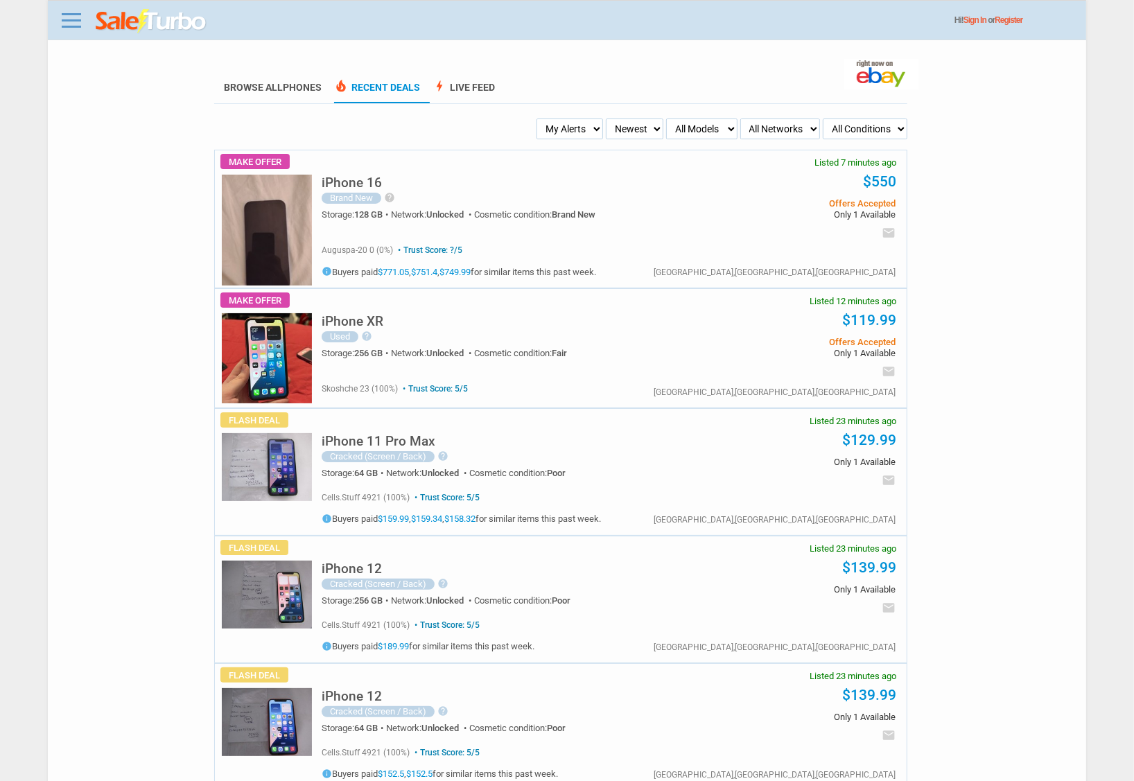
click at [565, 129] on select "My Alerts All Deals BIN Only w/ Offers Only" at bounding box center [569, 128] width 66 height 21
select select "flash_bin"
click at [540, 118] on select "My Alerts All Deals BIN Only w/ Offers Only" at bounding box center [569, 128] width 66 height 21
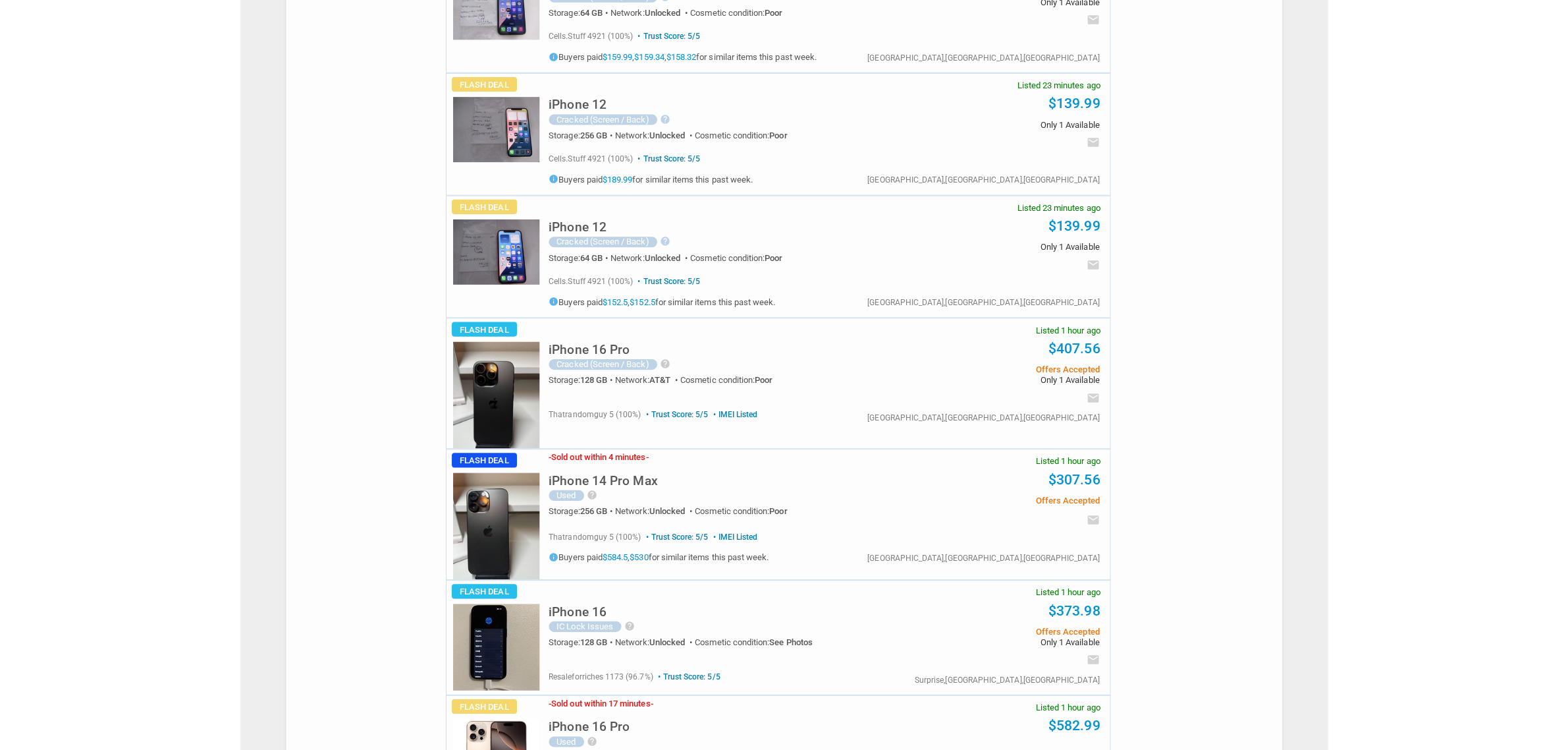
scroll to position [247, 0]
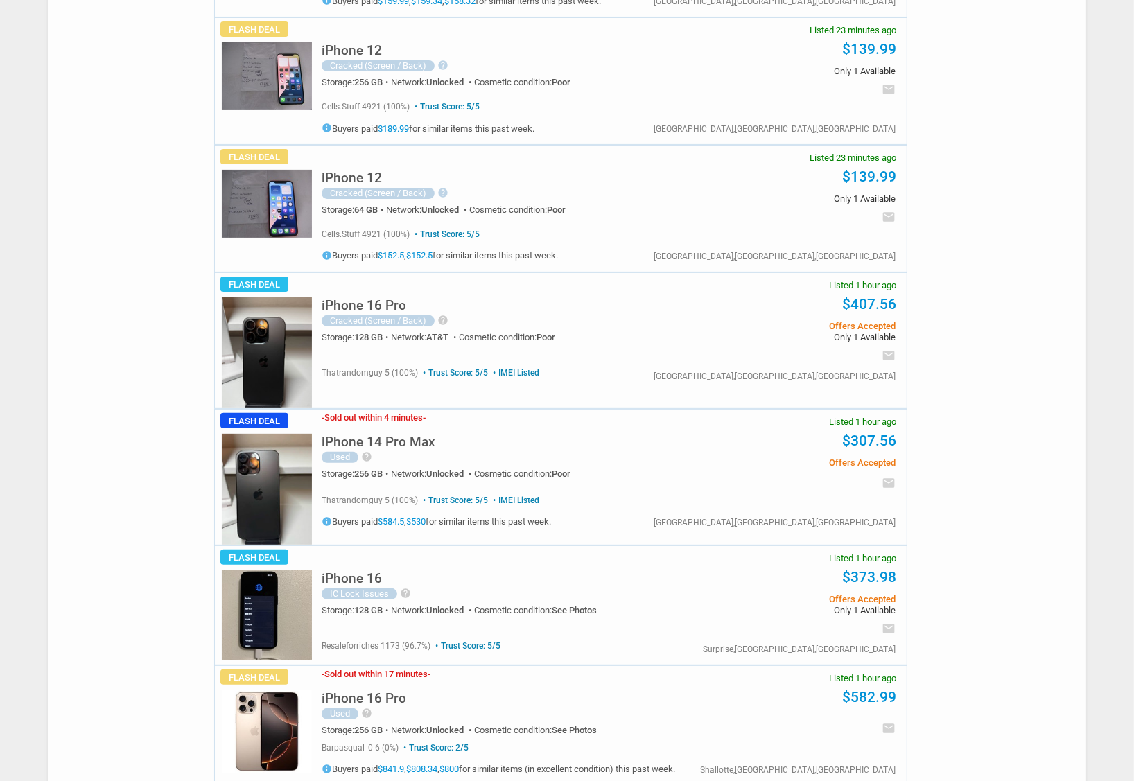
click at [249, 451] on img at bounding box center [267, 489] width 90 height 111
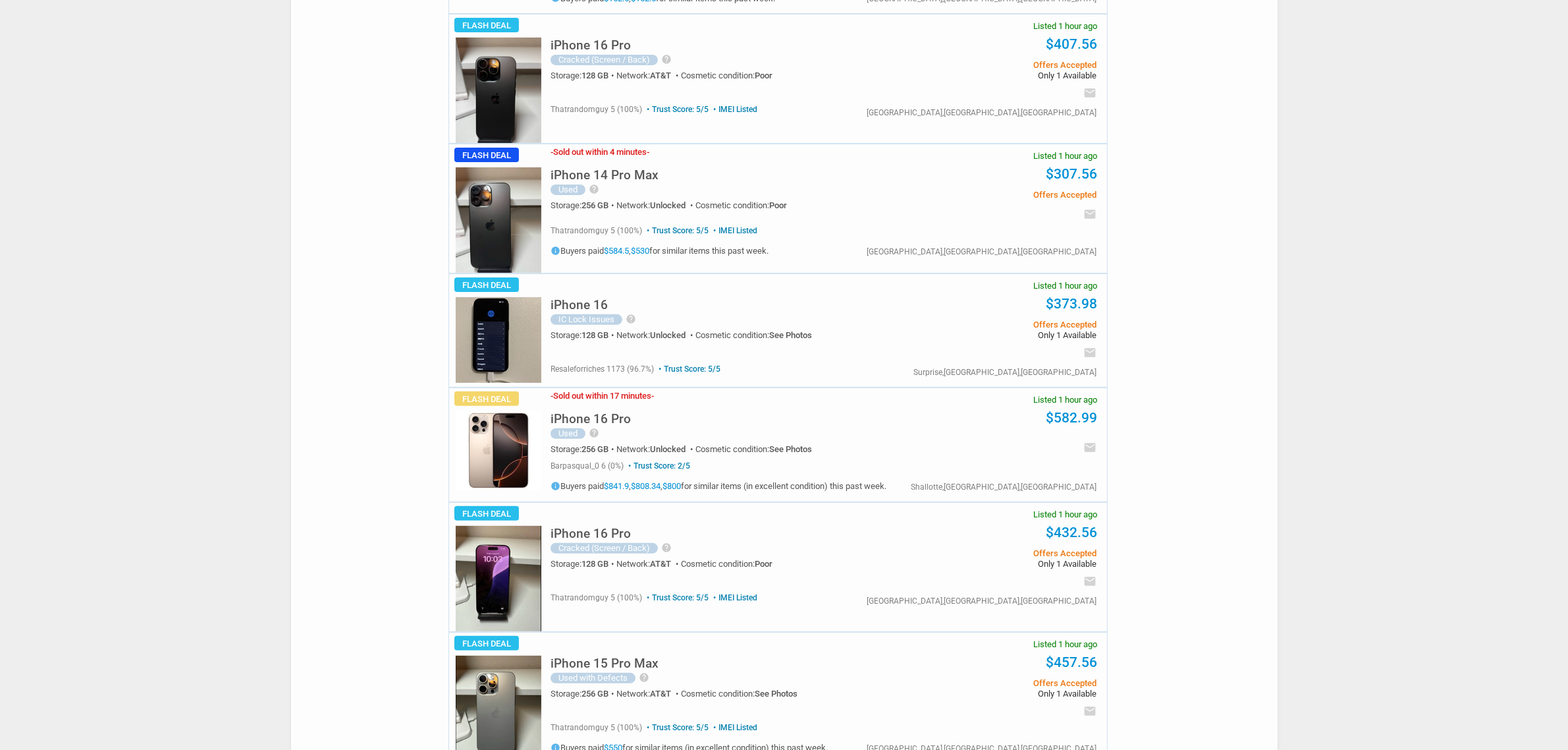
scroll to position [494, 0]
click at [542, 458] on div "- Sold out within 17 minutes - iPhone 16 Pro Used help Brand Apple Operating Sy…" at bounding box center [821, 442] width 572 height 113
click at [531, 461] on img at bounding box center [499, 448] width 86 height 79
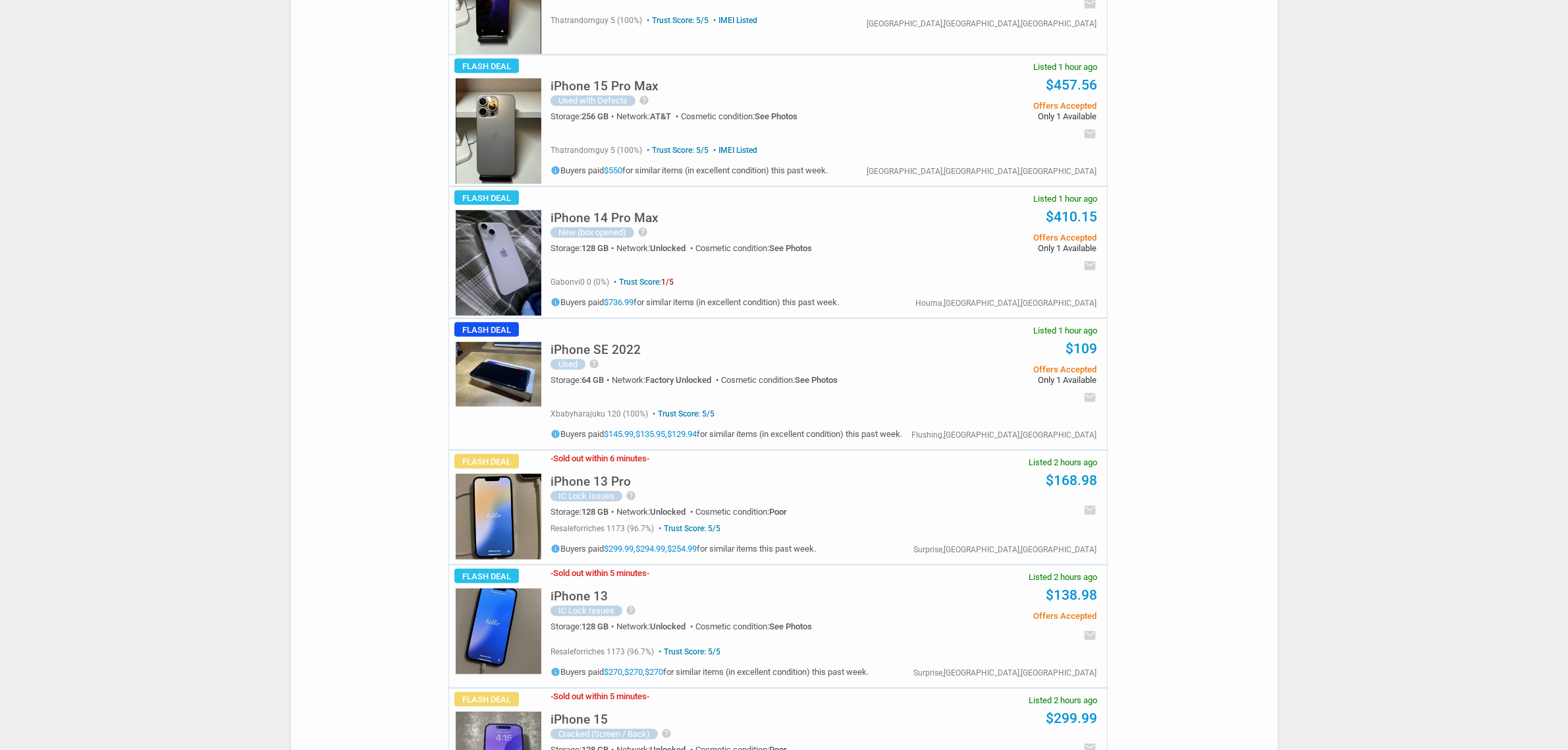
scroll to position [1070, 0]
click at [490, 117] on img at bounding box center [499, 129] width 86 height 106
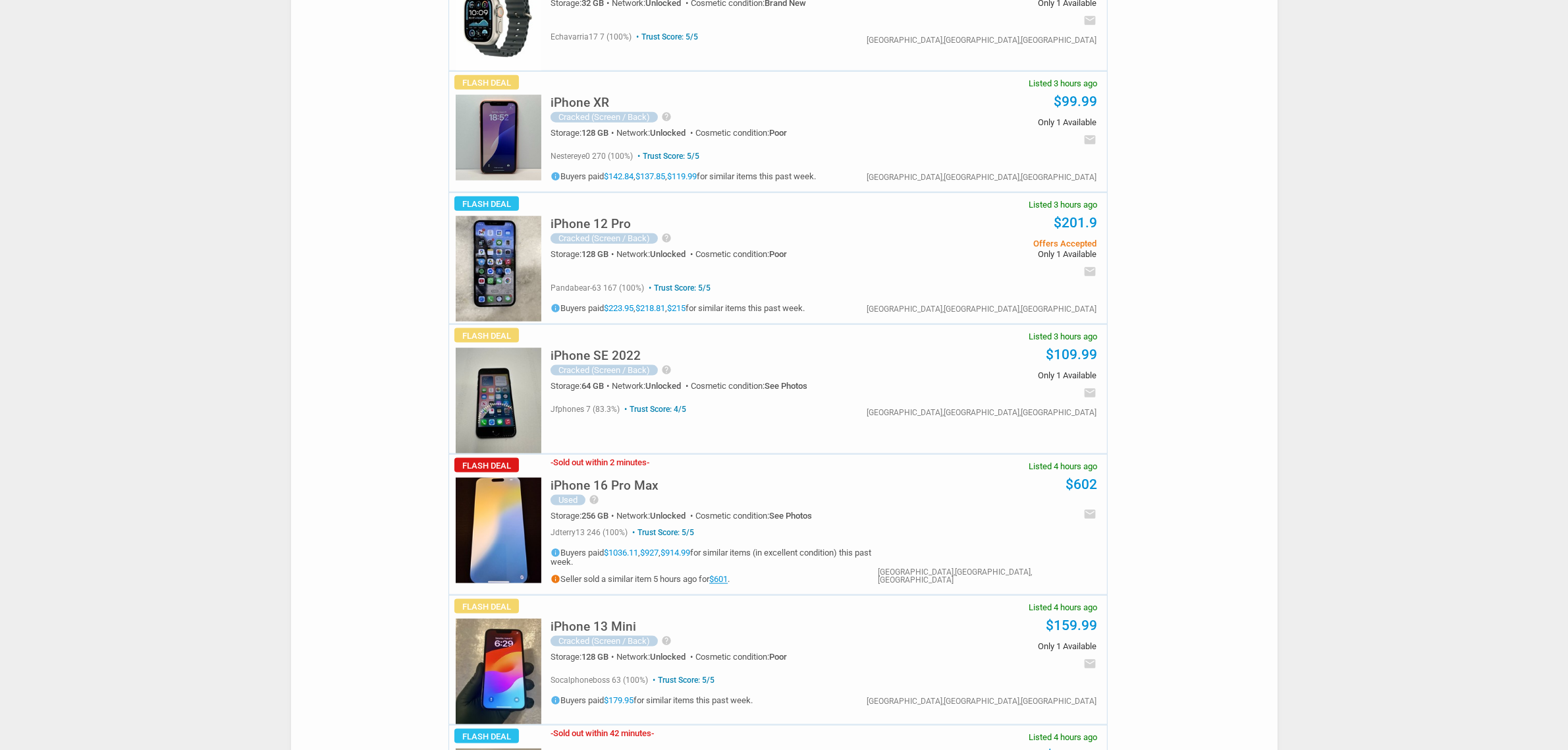
scroll to position [2388, 0]
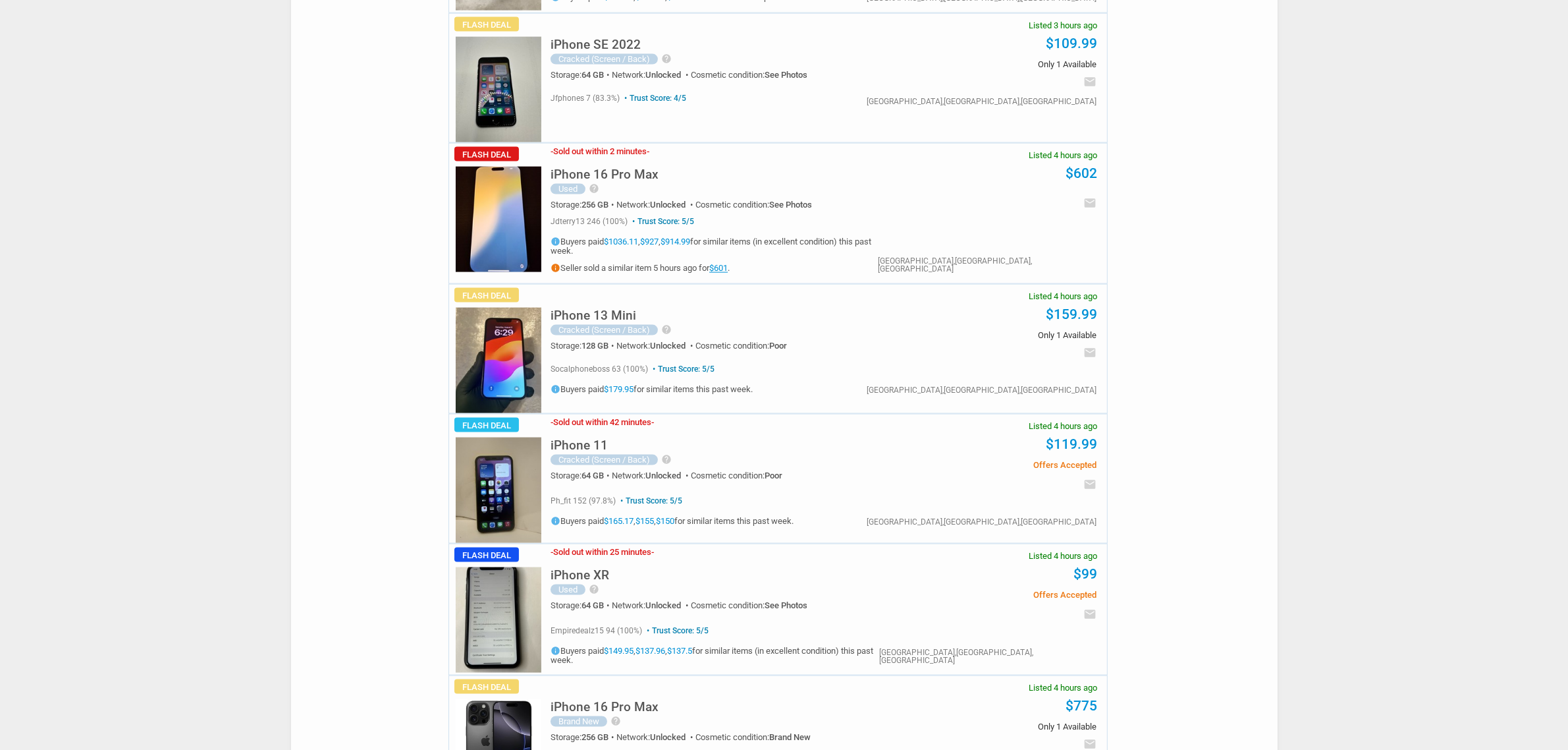
click at [728, 274] on link "$601" at bounding box center [717, 268] width 18 height 10
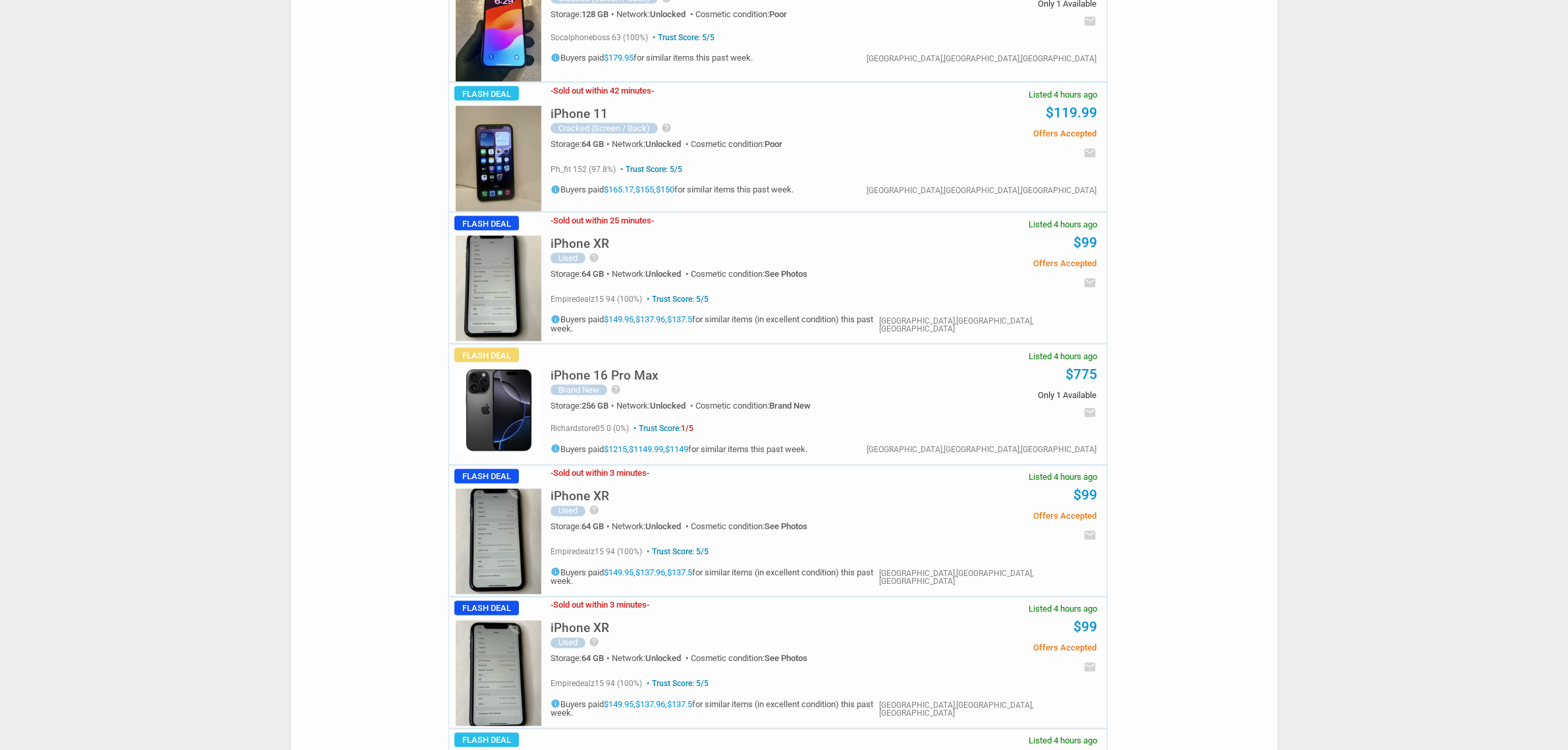
scroll to position [2882, 0]
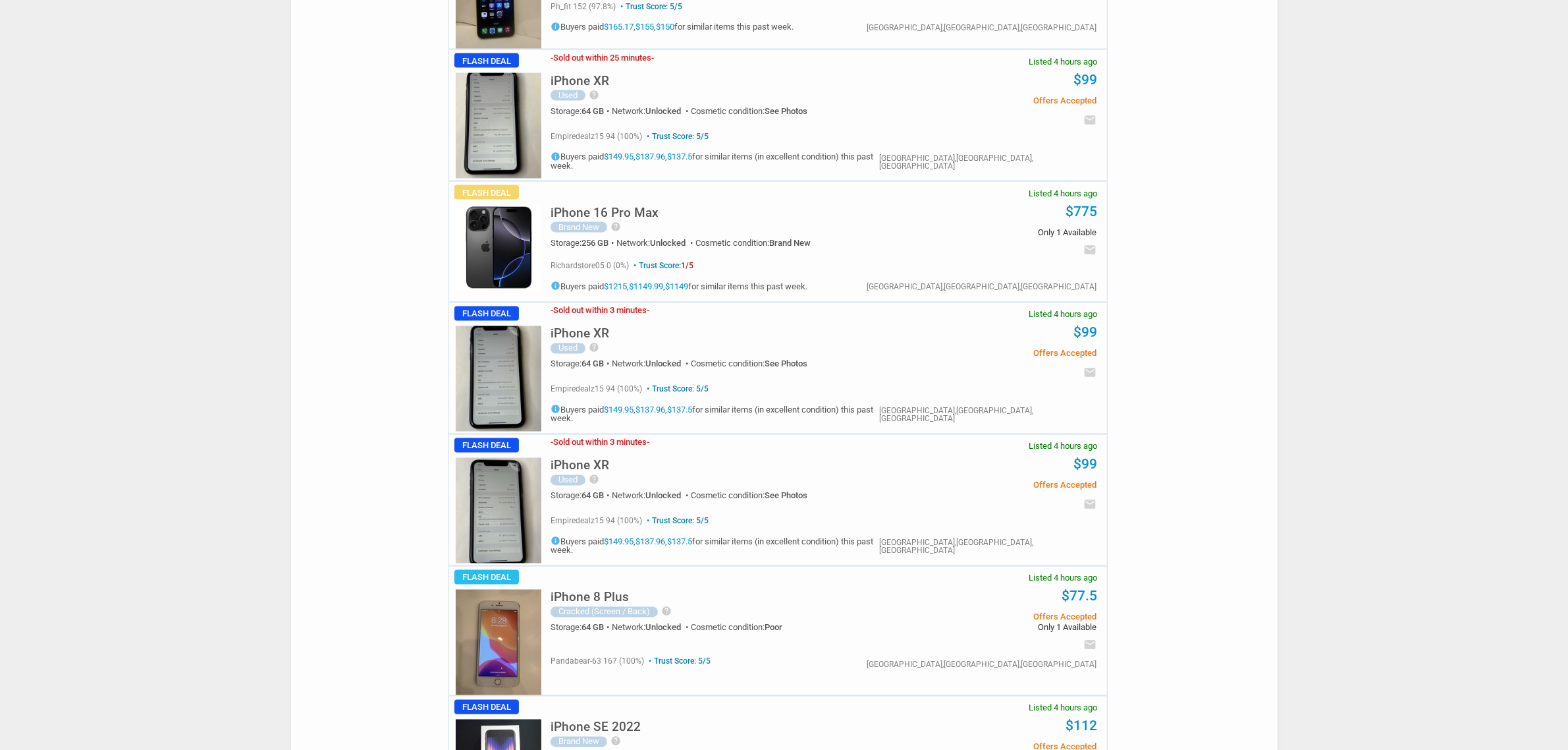
click at [514, 237] on img at bounding box center [499, 248] width 86 height 86
